Goal: Task Accomplishment & Management: Manage account settings

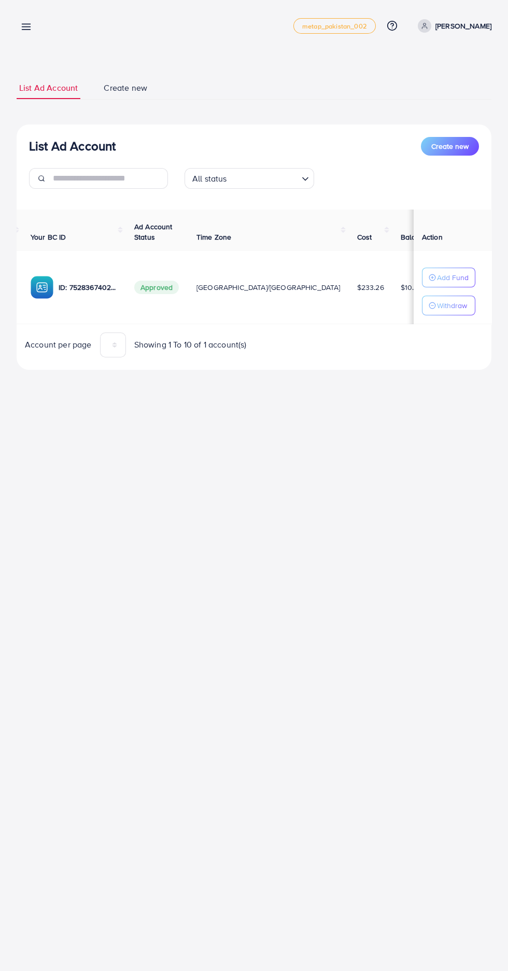
scroll to position [0, 98]
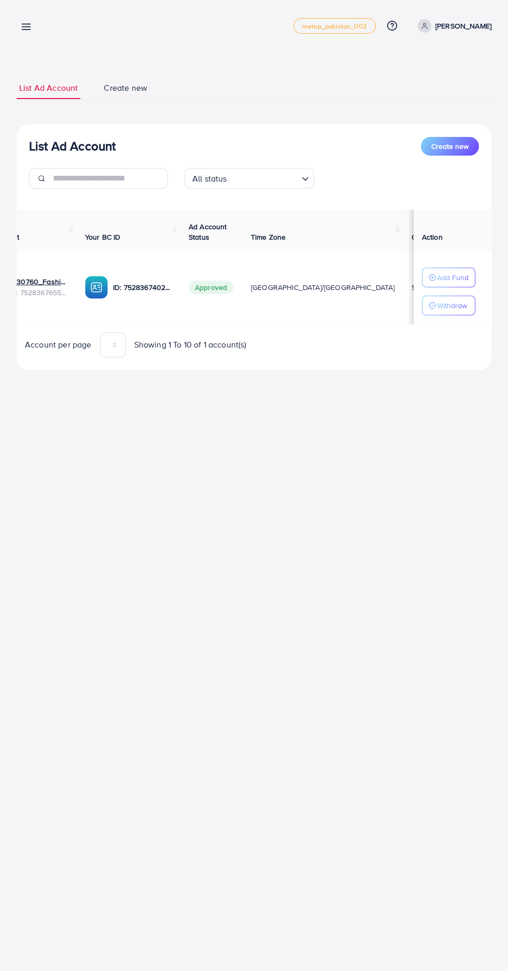
scroll to position [0, 37]
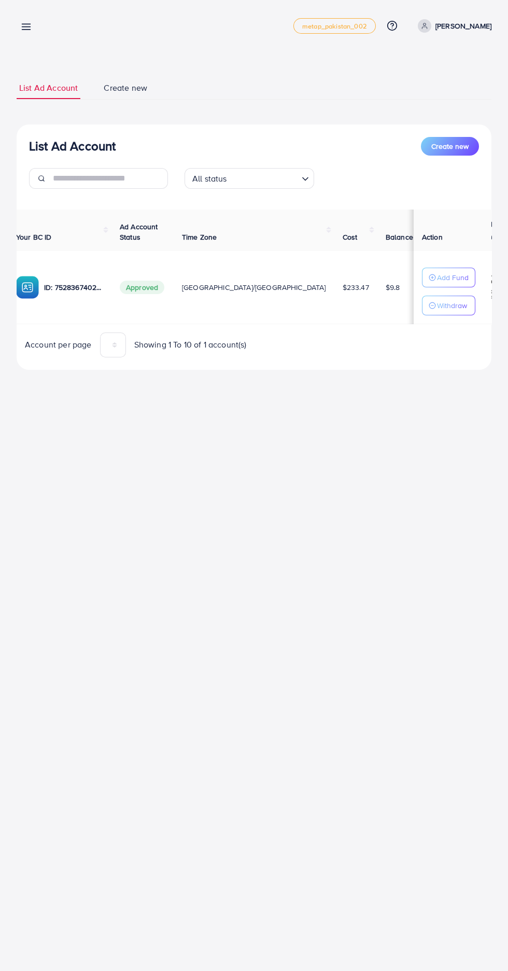
scroll to position [0, 117]
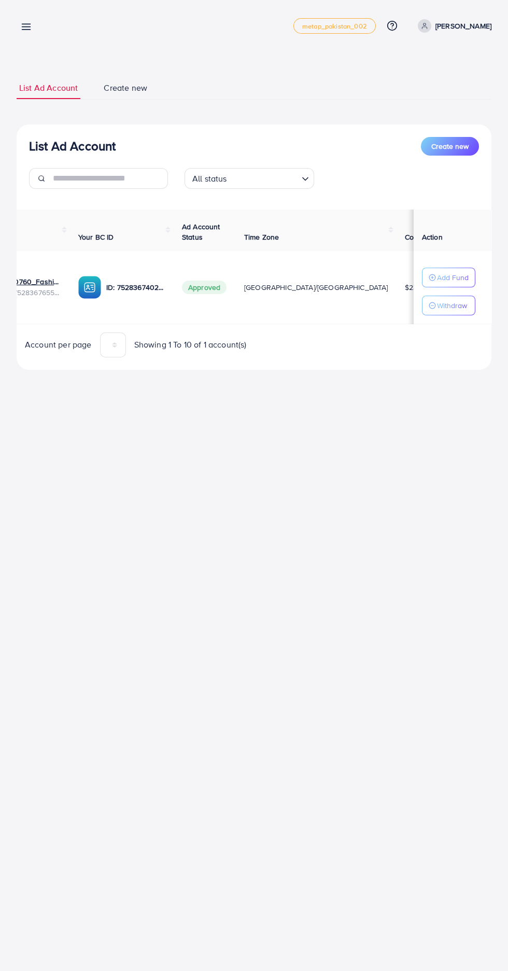
scroll to position [0, 67]
click at [298, 785] on div "My ad accounts metap_pakistan_002 Help Center Contact Support Plans and Pricing…" at bounding box center [254, 485] width 508 height 971
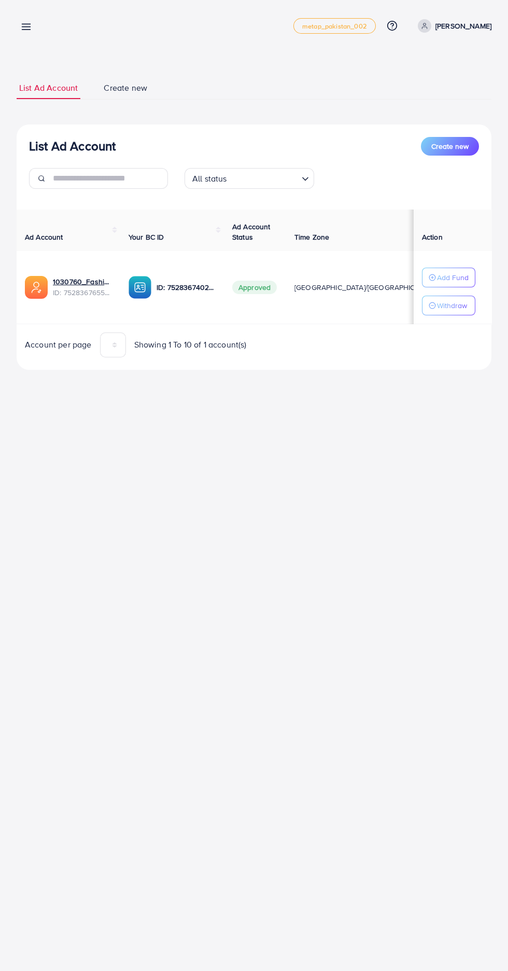
click at [26, 30] on line at bounding box center [26, 30] width 8 height 0
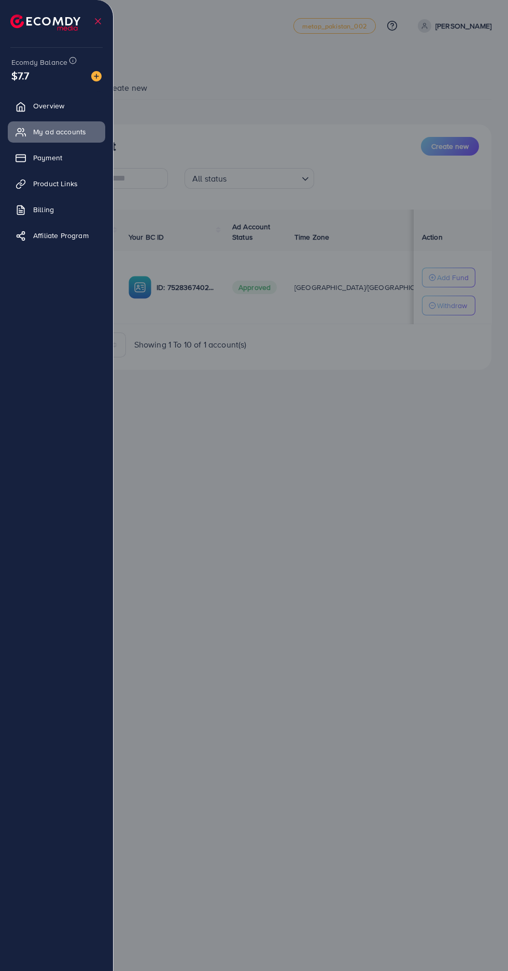
click at [373, 726] on div at bounding box center [254, 582] width 508 height 1165
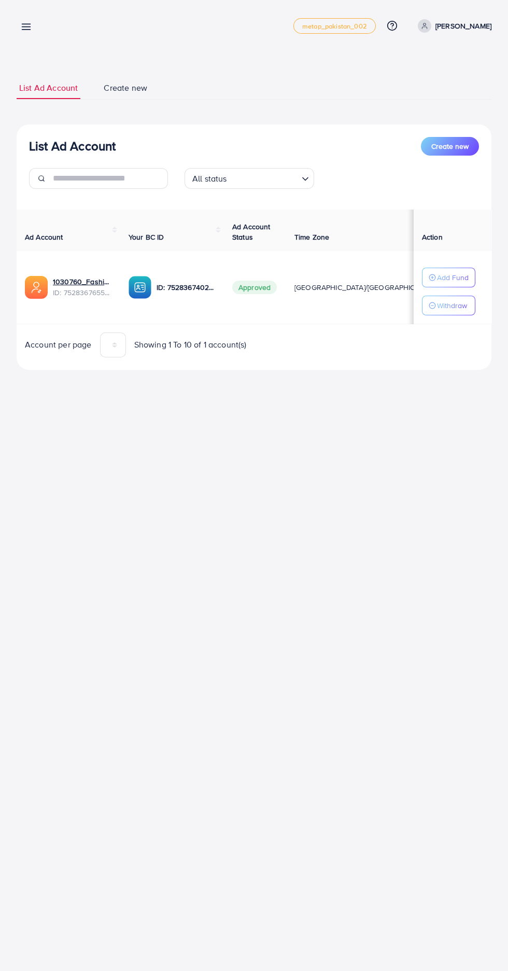
click at [375, 714] on div at bounding box center [254, 582] width 508 height 1165
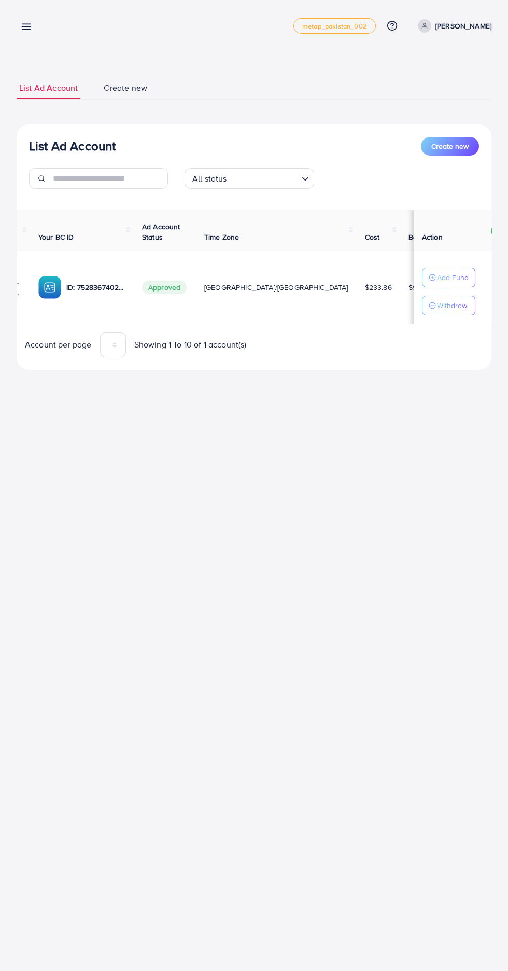
scroll to position [0, 152]
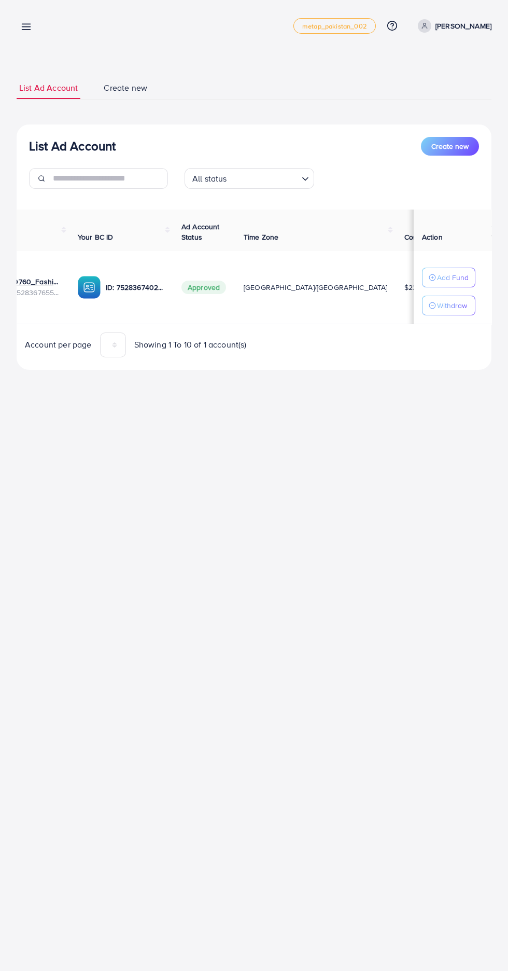
scroll to position [0, 64]
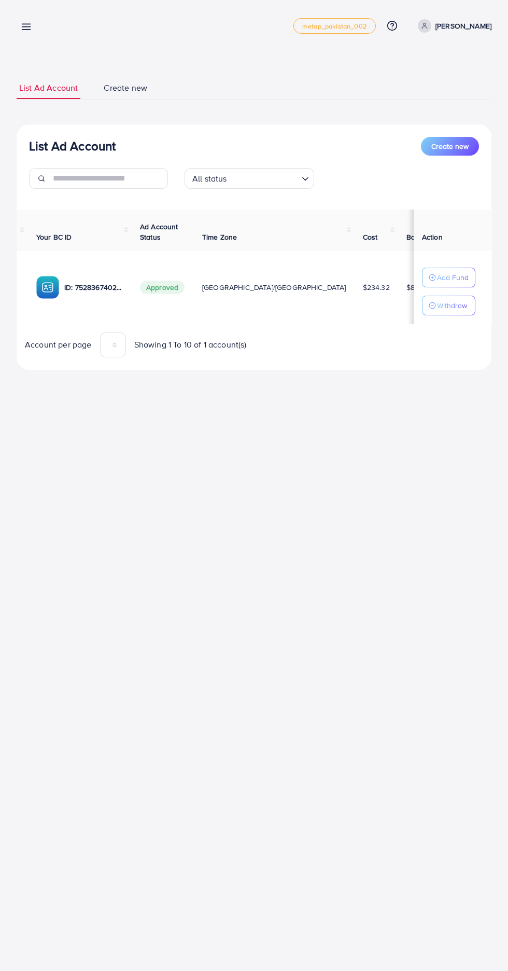
scroll to position [0, 91]
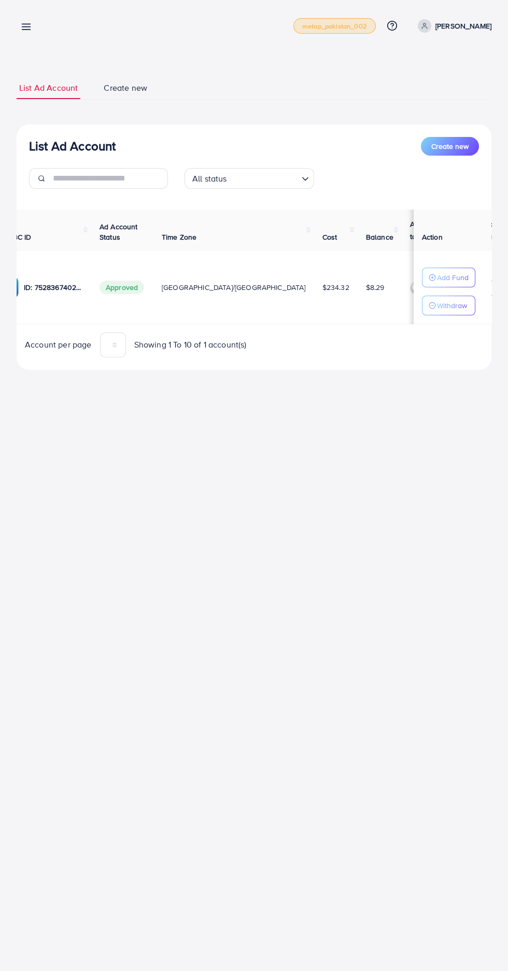
click at [358, 25] on span "metap_pakistan_002" at bounding box center [334, 26] width 65 height 7
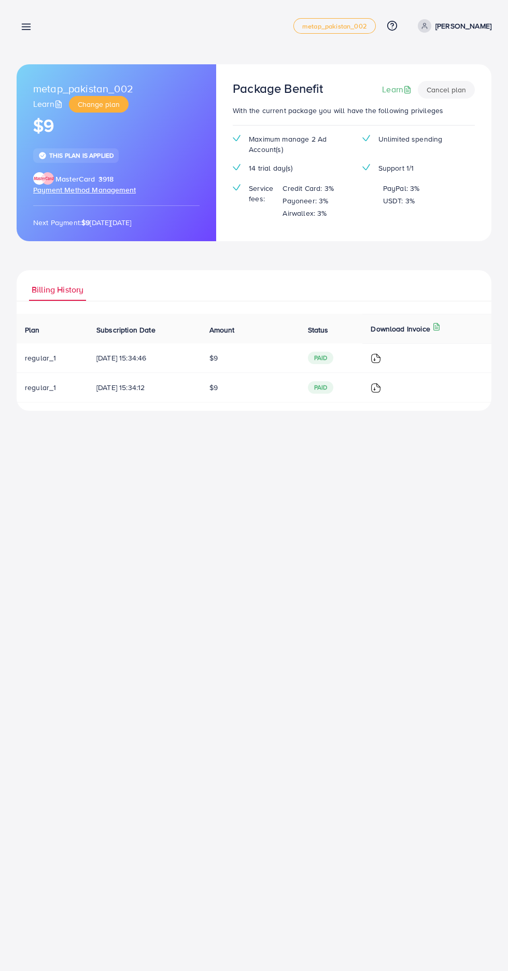
click at [26, 27] on line at bounding box center [26, 27] width 8 height 0
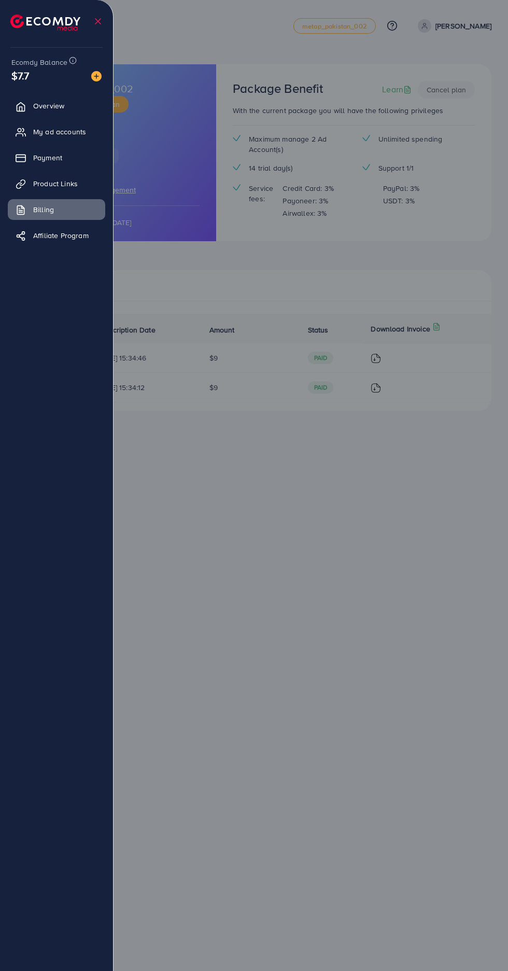
click at [74, 137] on link "My ad accounts" at bounding box center [57, 131] width 98 height 21
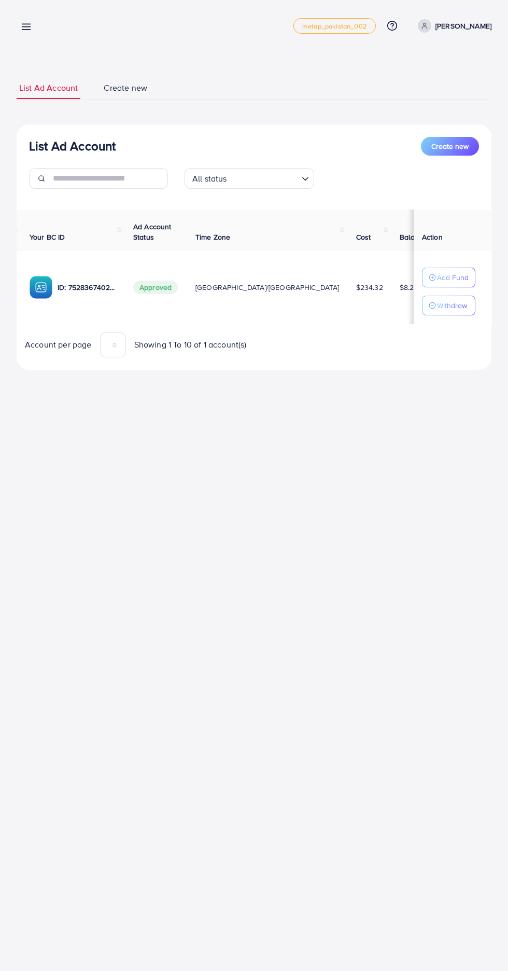
scroll to position [0, 152]
click at [453, 305] on p "Withdraw" at bounding box center [452, 305] width 30 height 12
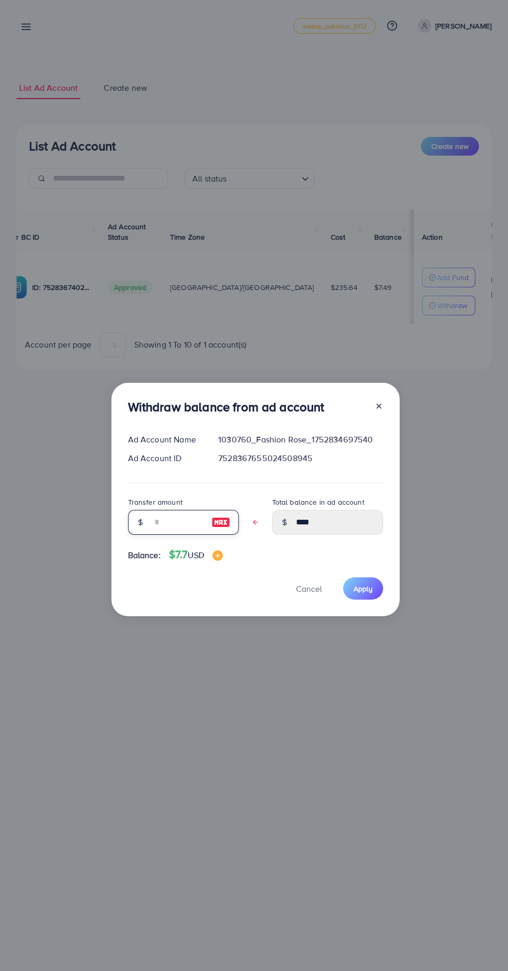
click at [170, 522] on input "text" at bounding box center [178, 522] width 52 height 25
type input "*"
type input "****"
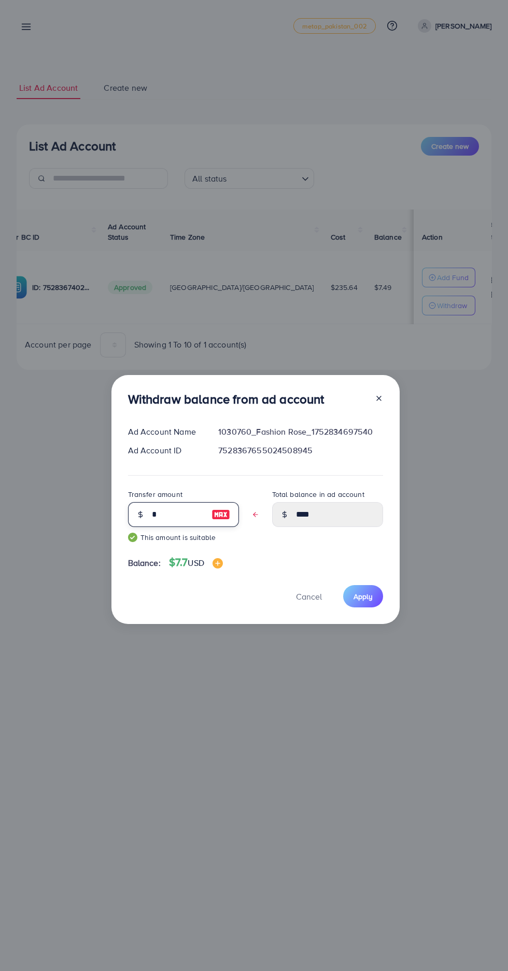
scroll to position [14, 0]
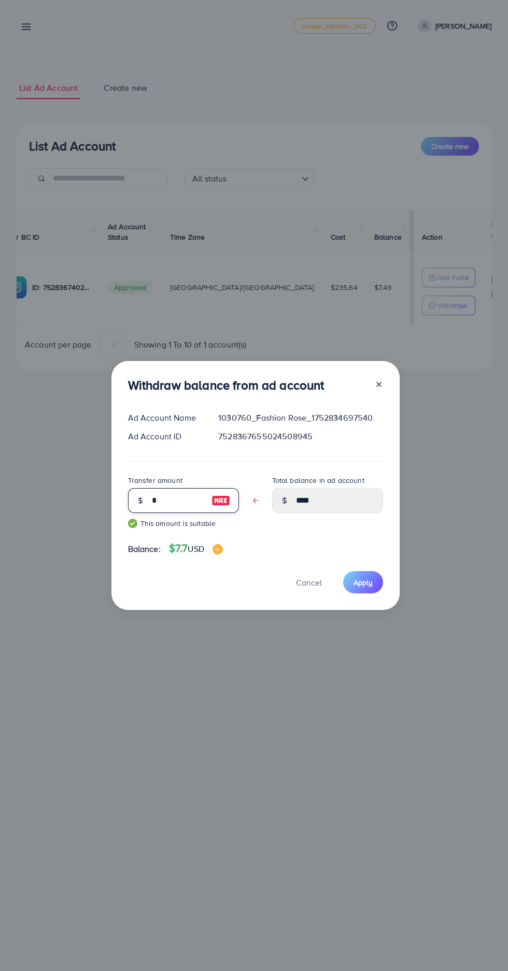
type input "*"
click at [366, 583] on span "Apply" at bounding box center [363, 582] width 19 height 10
click at [308, 582] on span "Cancel" at bounding box center [309, 582] width 26 height 11
type input "****"
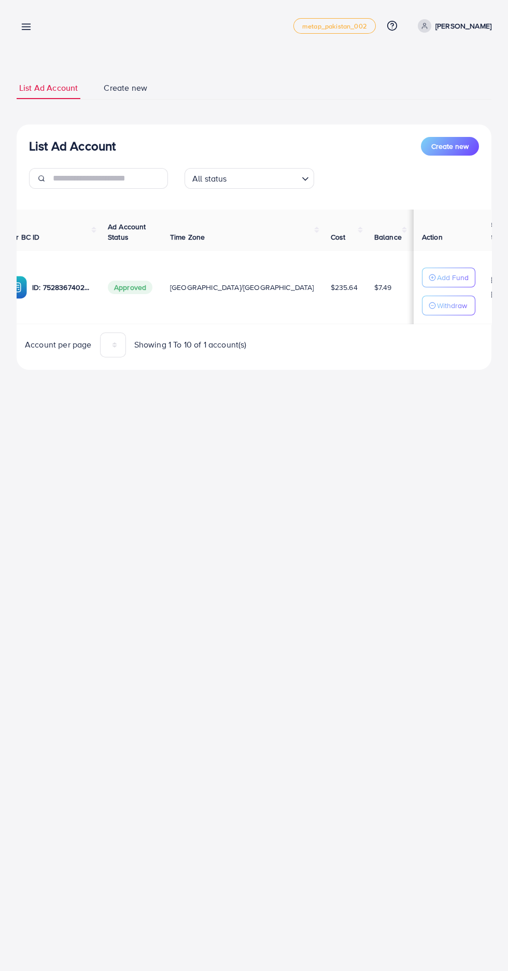
click at [458, 272] on p "Add Fund" at bounding box center [453, 277] width 32 height 12
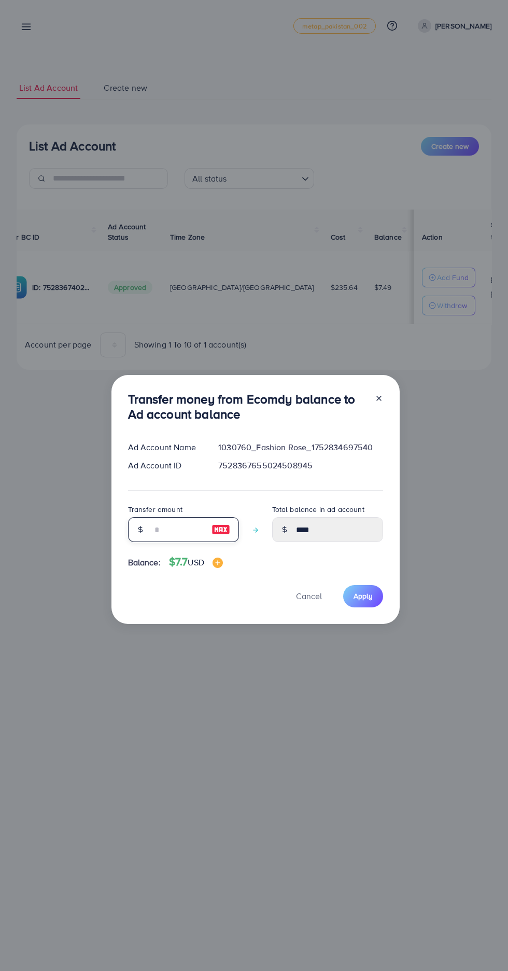
click at [182, 527] on input "number" at bounding box center [178, 529] width 52 height 25
type input "*"
type input "*****"
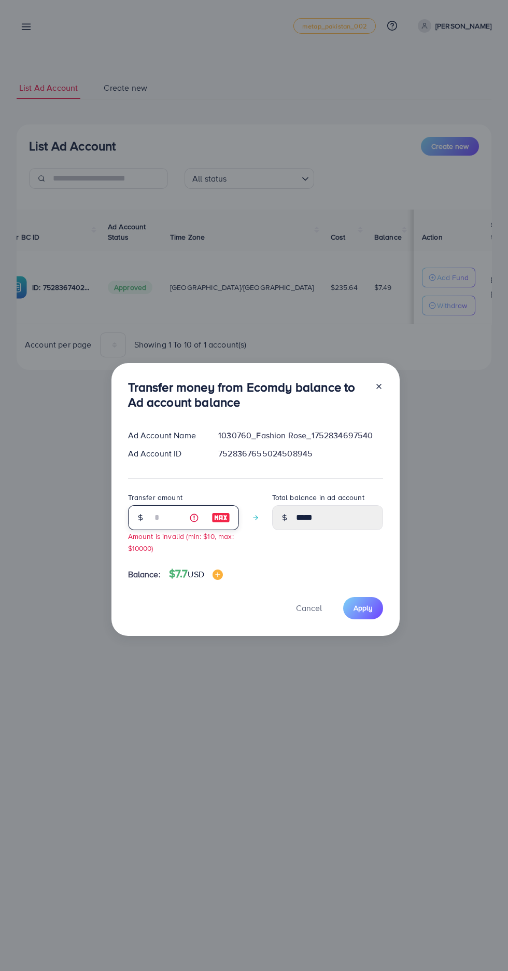
type input "*"
click at [366, 611] on span "Apply" at bounding box center [363, 608] width 19 height 10
click at [366, 608] on span "Apply" at bounding box center [363, 608] width 19 height 10
click at [310, 608] on span "Cancel" at bounding box center [309, 607] width 26 height 11
type input "****"
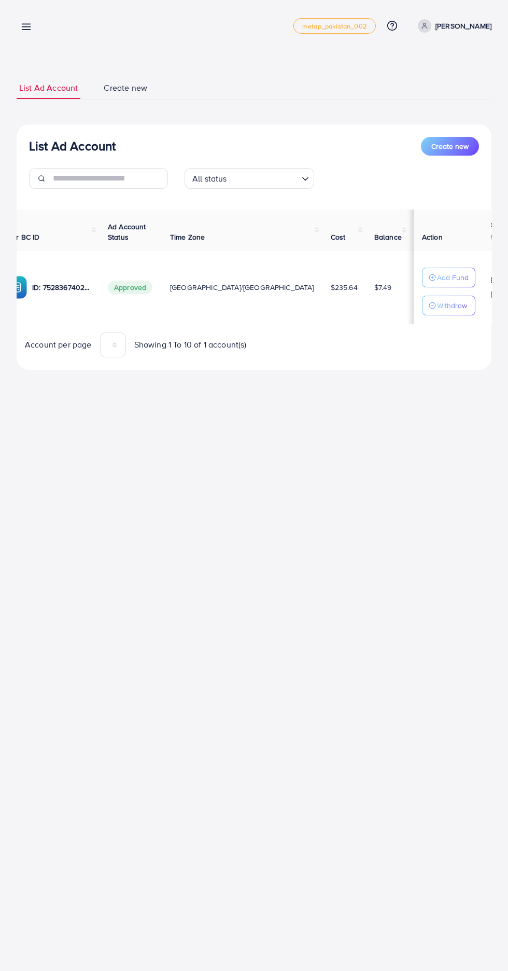
click at [461, 315] on button "Withdraw" at bounding box center [448, 306] width 53 height 20
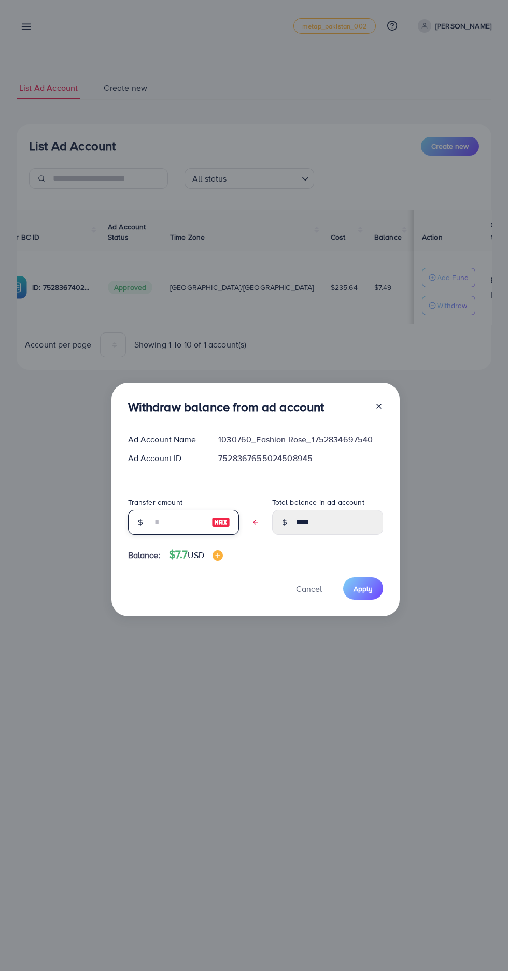
click at [152, 516] on input "text" at bounding box center [178, 522] width 52 height 25
type input "*"
type input "****"
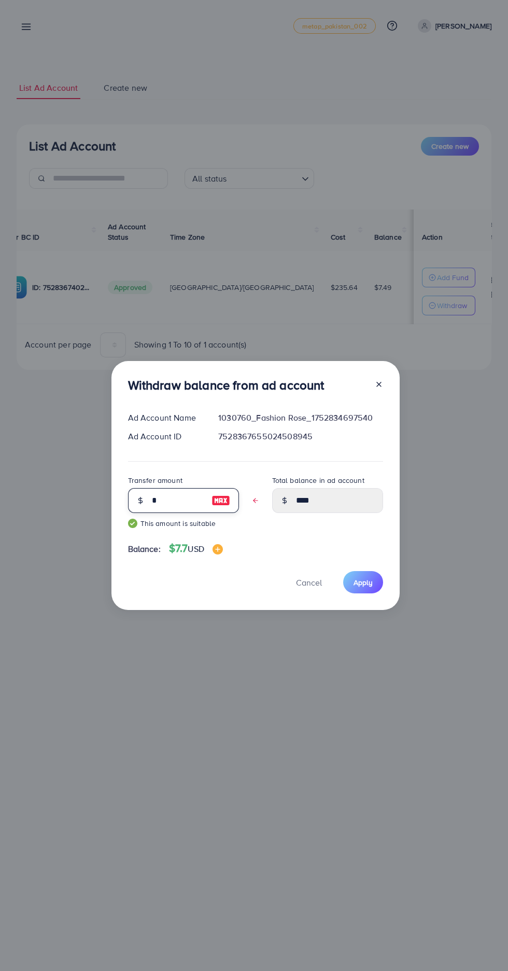
type input "*"
click at [367, 579] on span "Apply" at bounding box center [363, 582] width 19 height 10
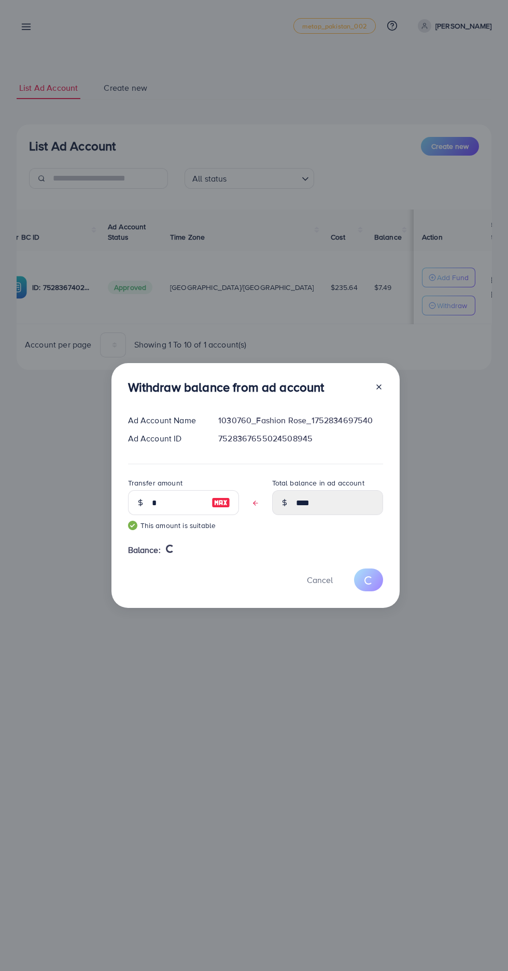
type input "****"
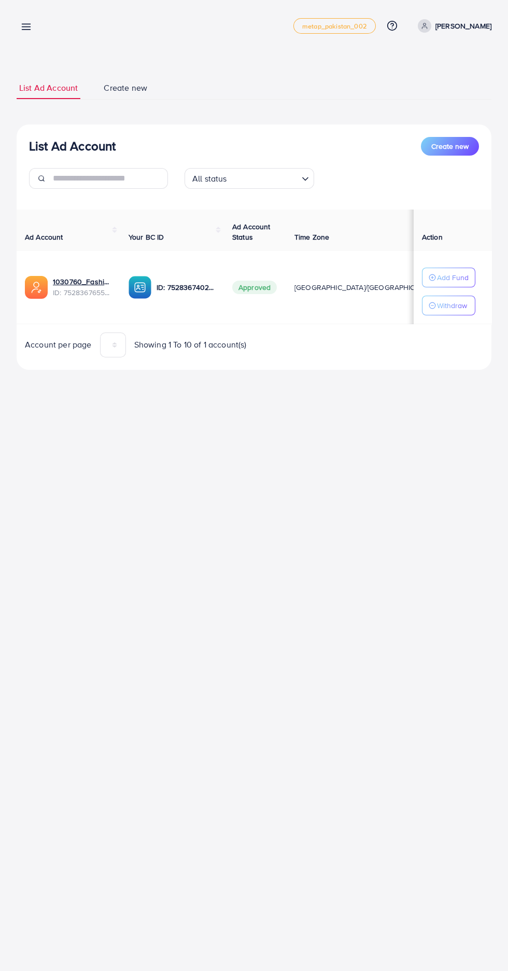
click at [433, 305] on line "button" at bounding box center [433, 305] width 3 height 0
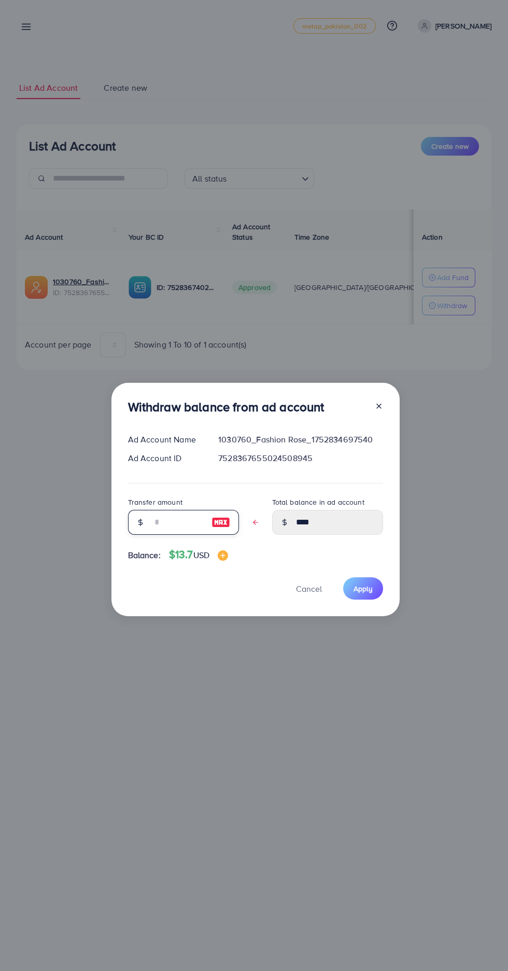
click at [157, 522] on input "text" at bounding box center [178, 522] width 52 height 25
type input "*"
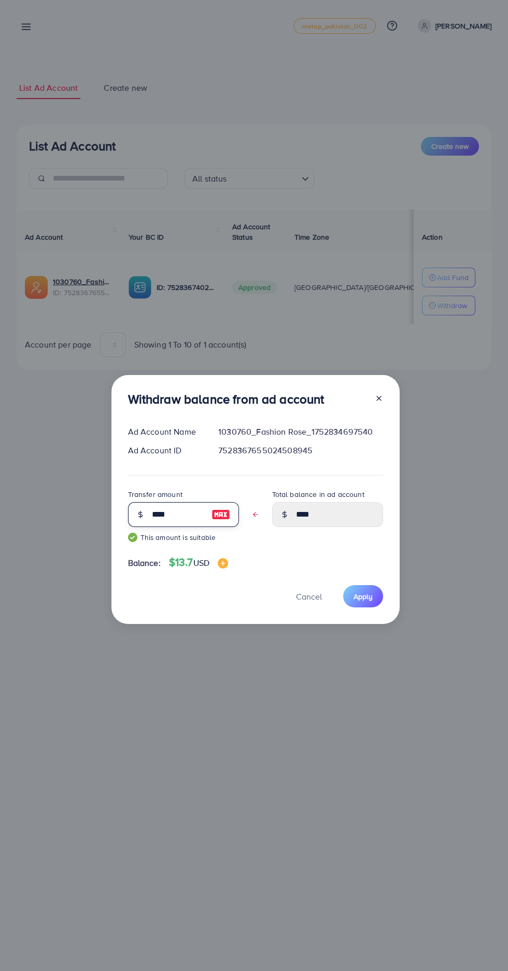
type input "****"
click at [366, 596] on span "Apply" at bounding box center [363, 596] width 19 height 10
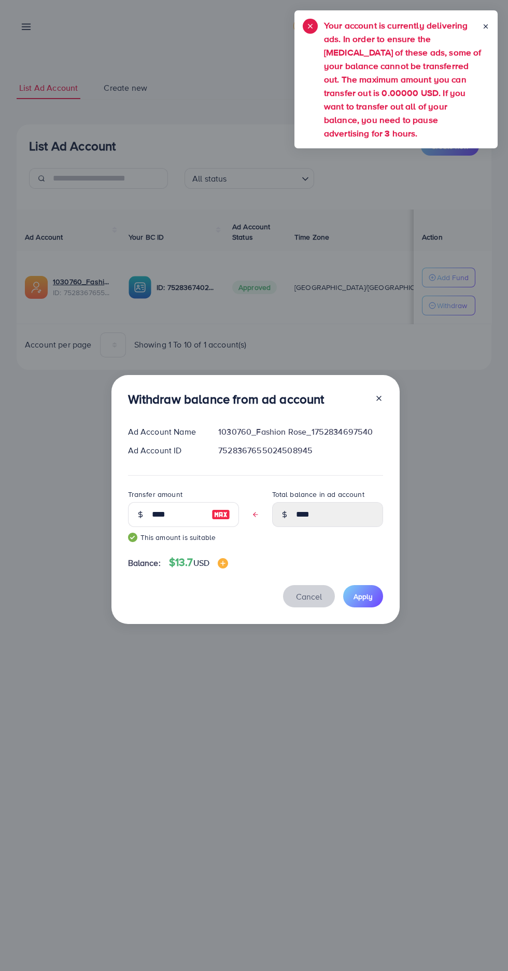
click at [301, 592] on span "Cancel" at bounding box center [309, 596] width 26 height 11
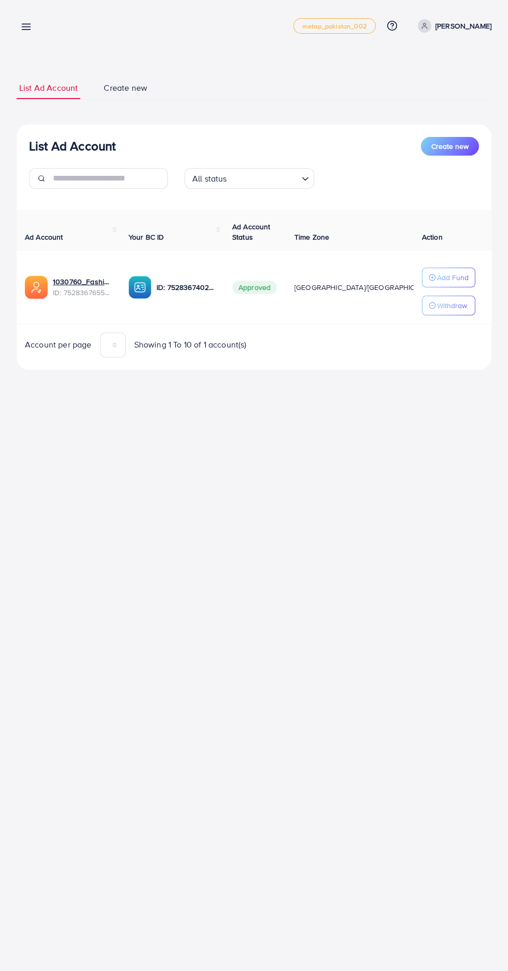
scroll to position [0, 151]
